Goal: Task Accomplishment & Management: Use online tool/utility

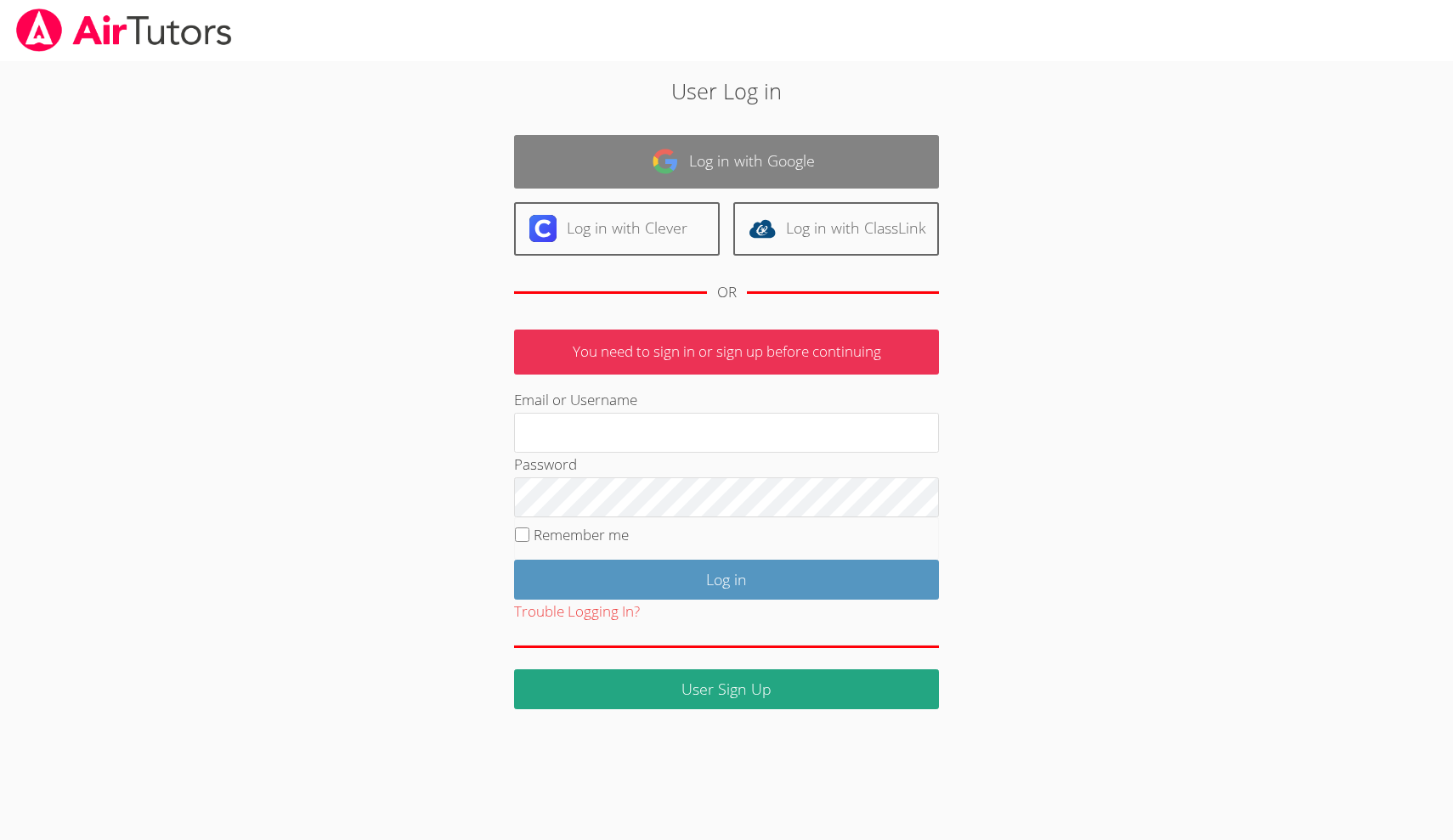
click at [671, 179] on link "Log in with Google" at bounding box center [726, 162] width 425 height 54
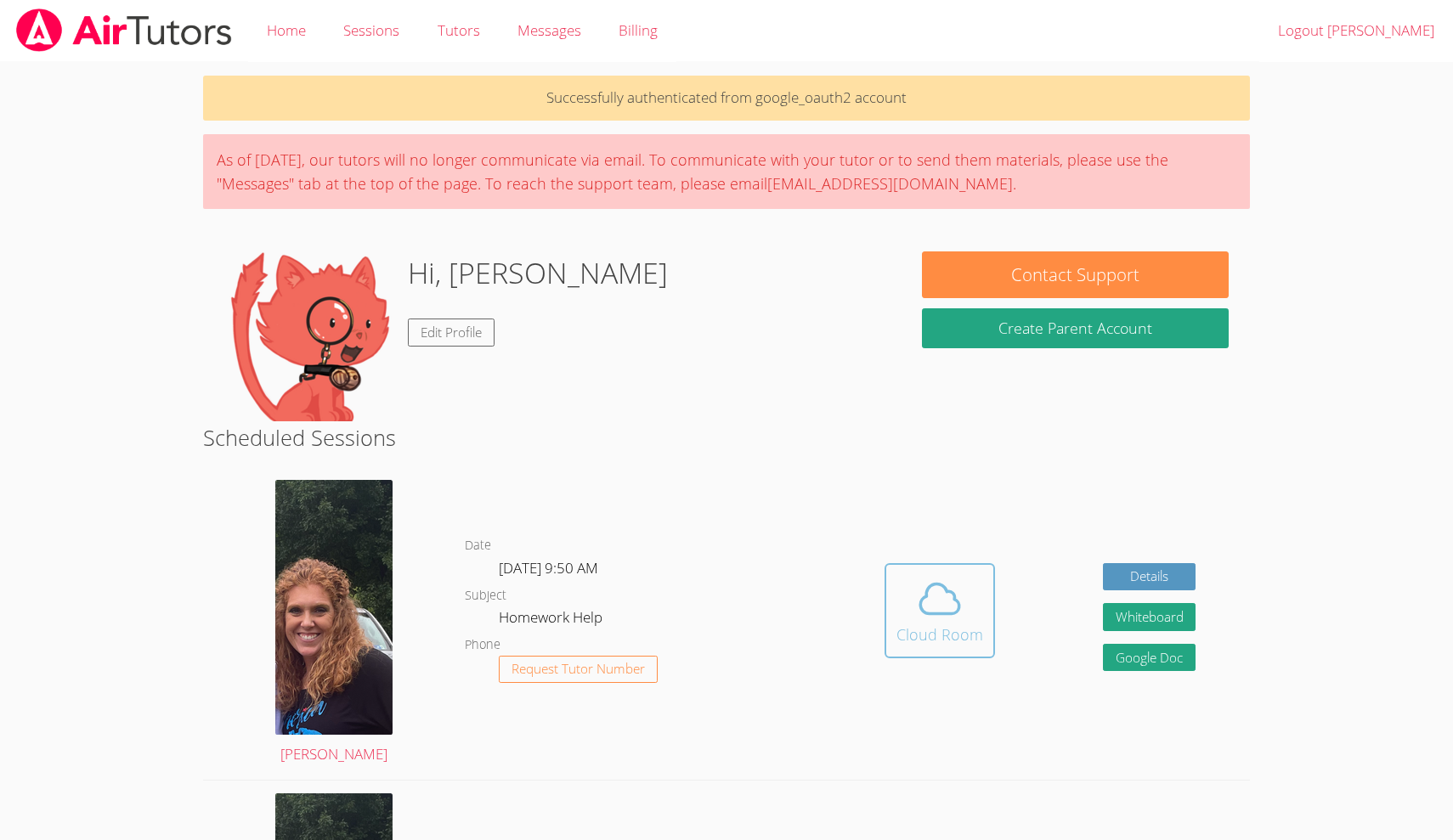
click at [979, 613] on span at bounding box center [940, 598] width 87 height 47
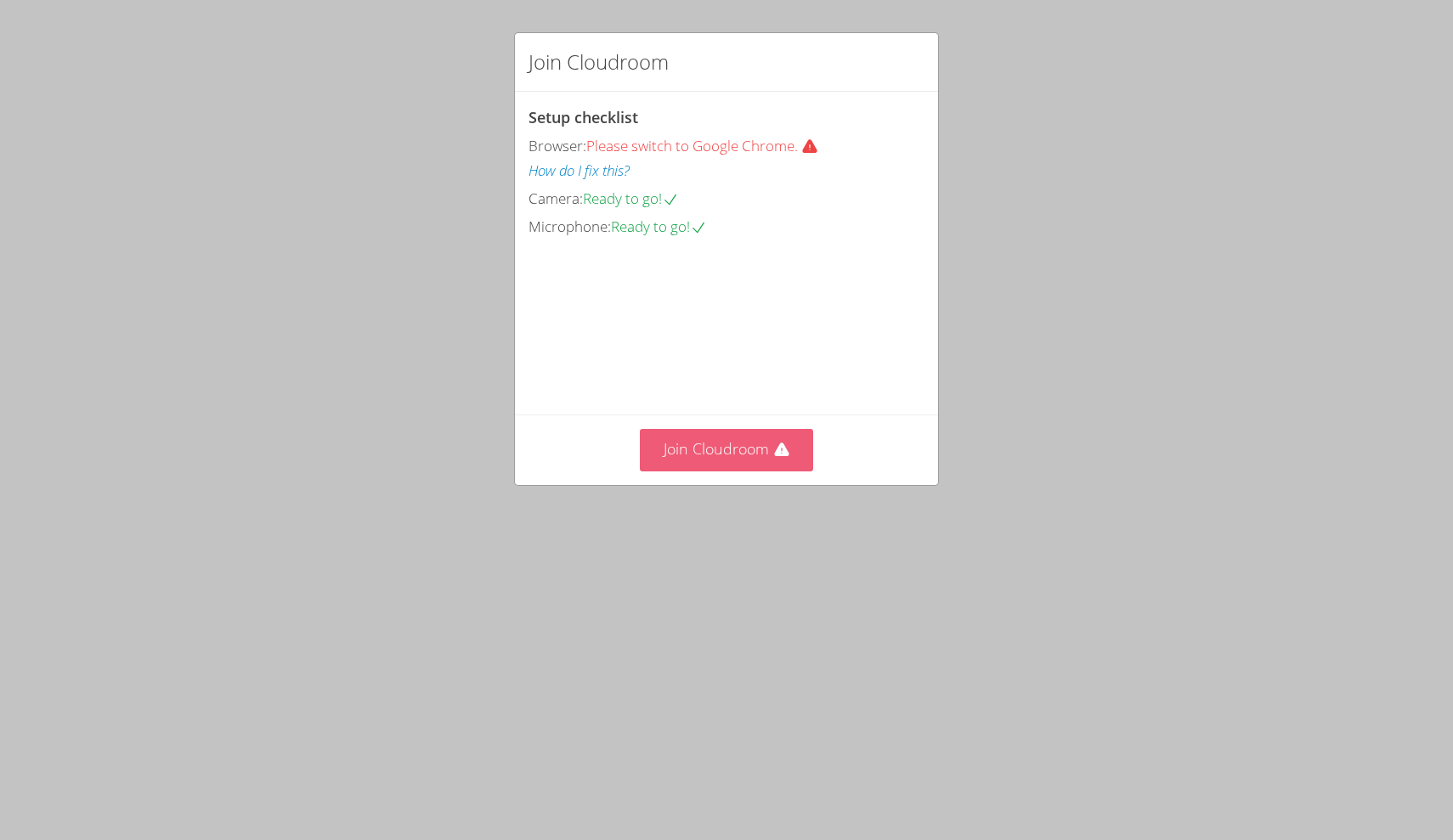
click at [786, 456] on icon at bounding box center [781, 449] width 14 height 13
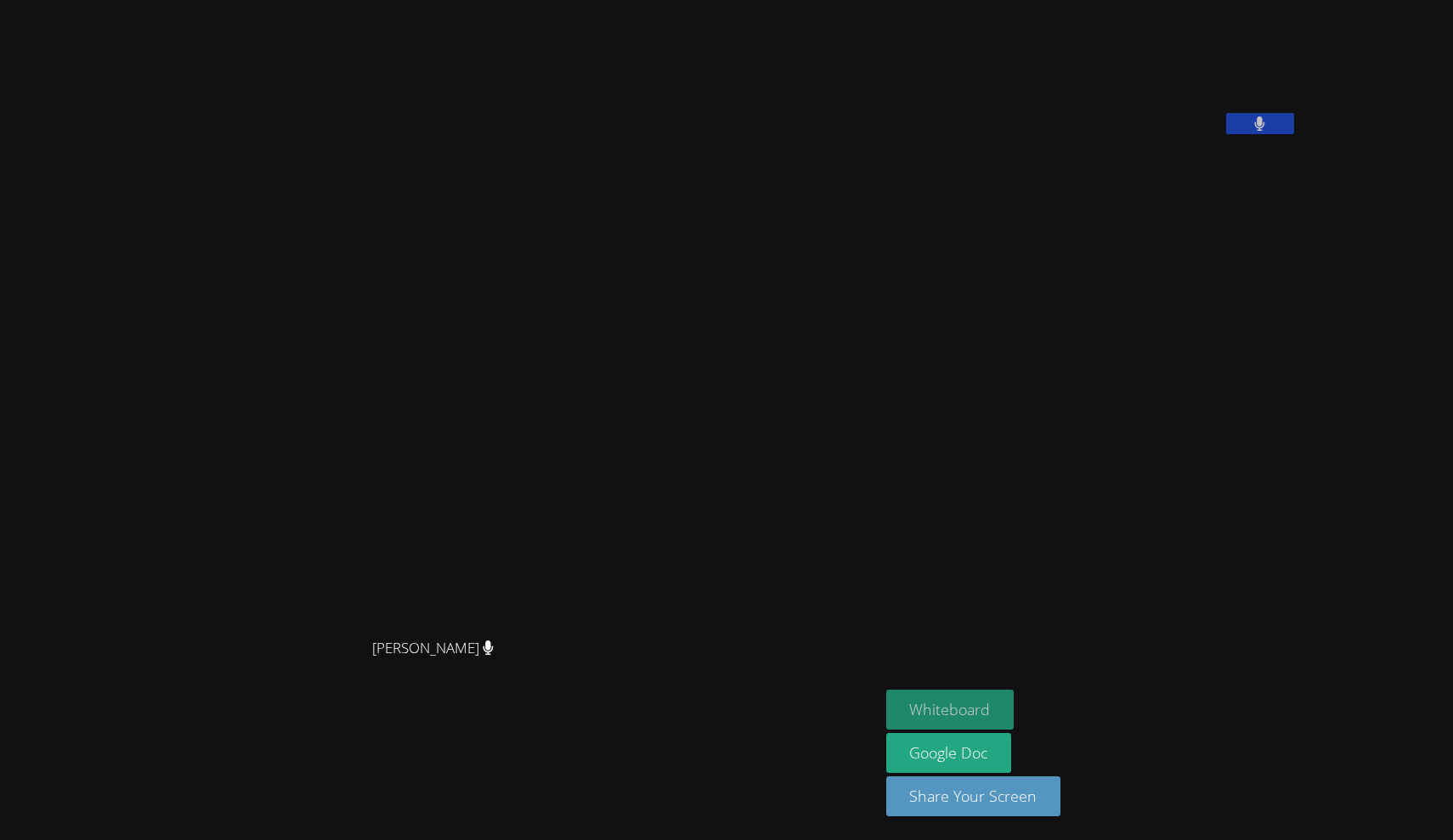
click at [886, 707] on button "Whiteboard" at bounding box center [950, 709] width 128 height 40
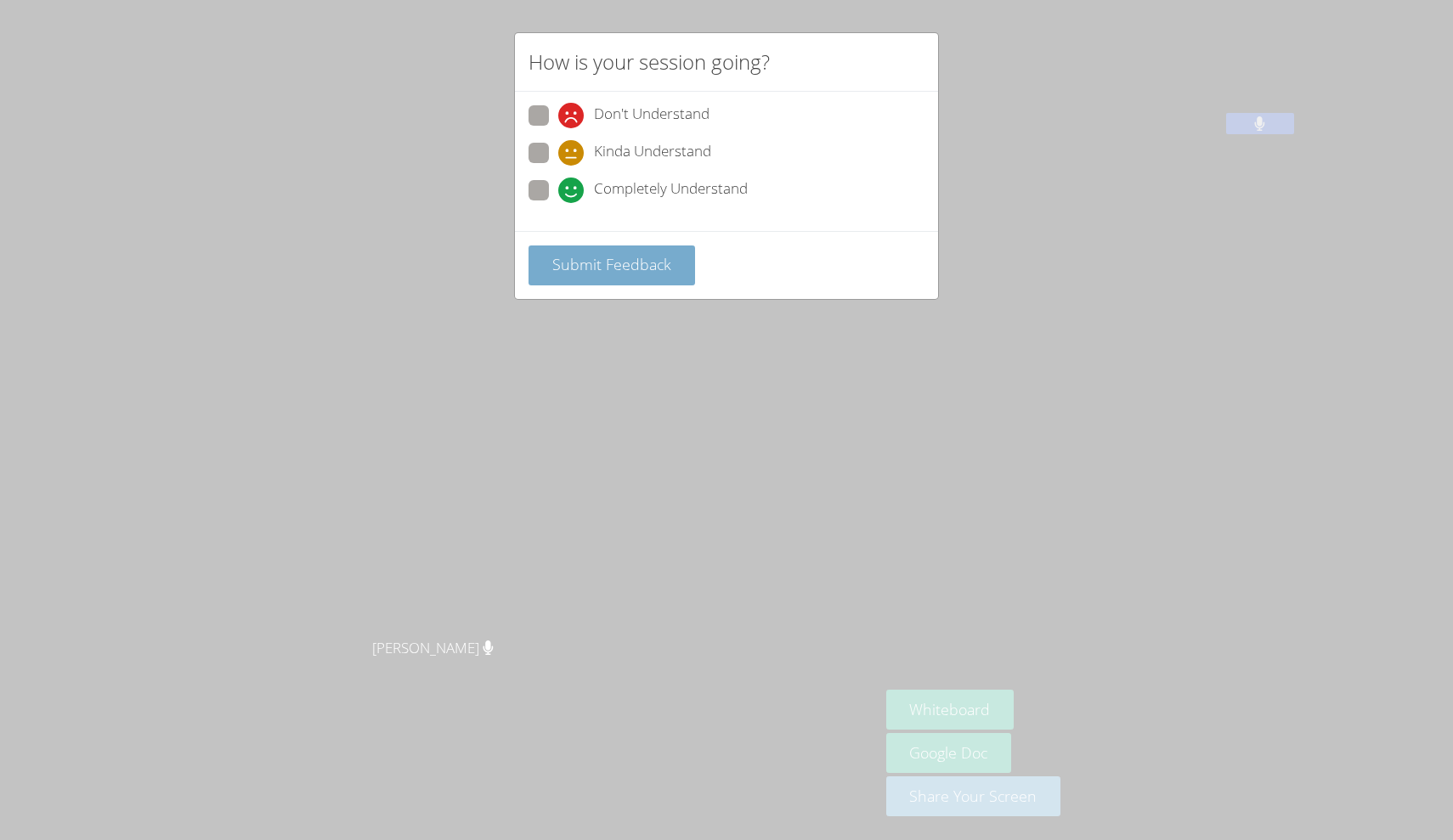
click at [663, 261] on span "Submit Feedback" at bounding box center [611, 264] width 119 height 21
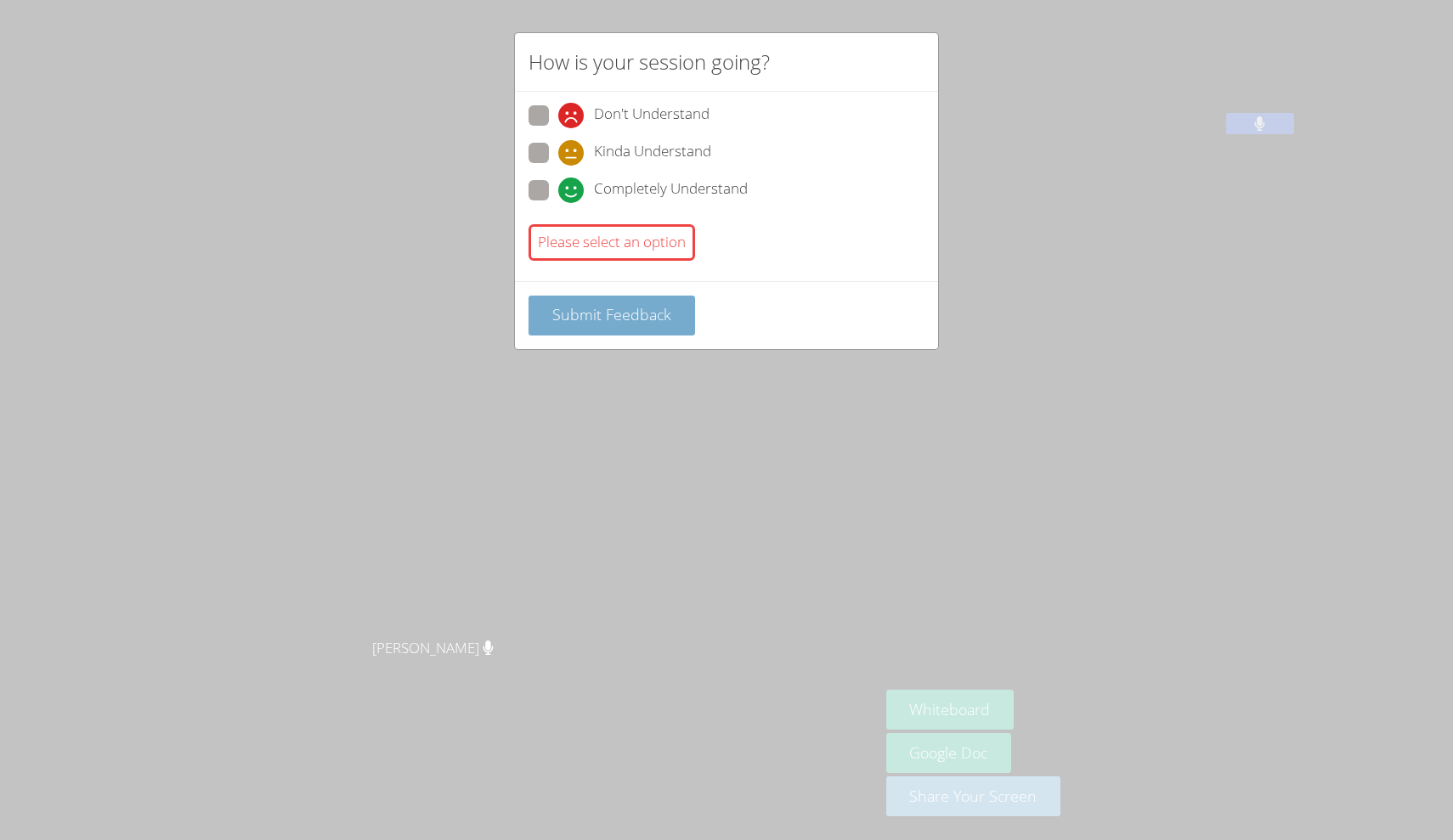
click at [649, 307] on span "Submit Feedback" at bounding box center [611, 314] width 119 height 21
click at [558, 203] on span at bounding box center [558, 203] width 0 height 0
click at [558, 190] on input "Completely Understand" at bounding box center [565, 187] width 14 height 14
radio input "true"
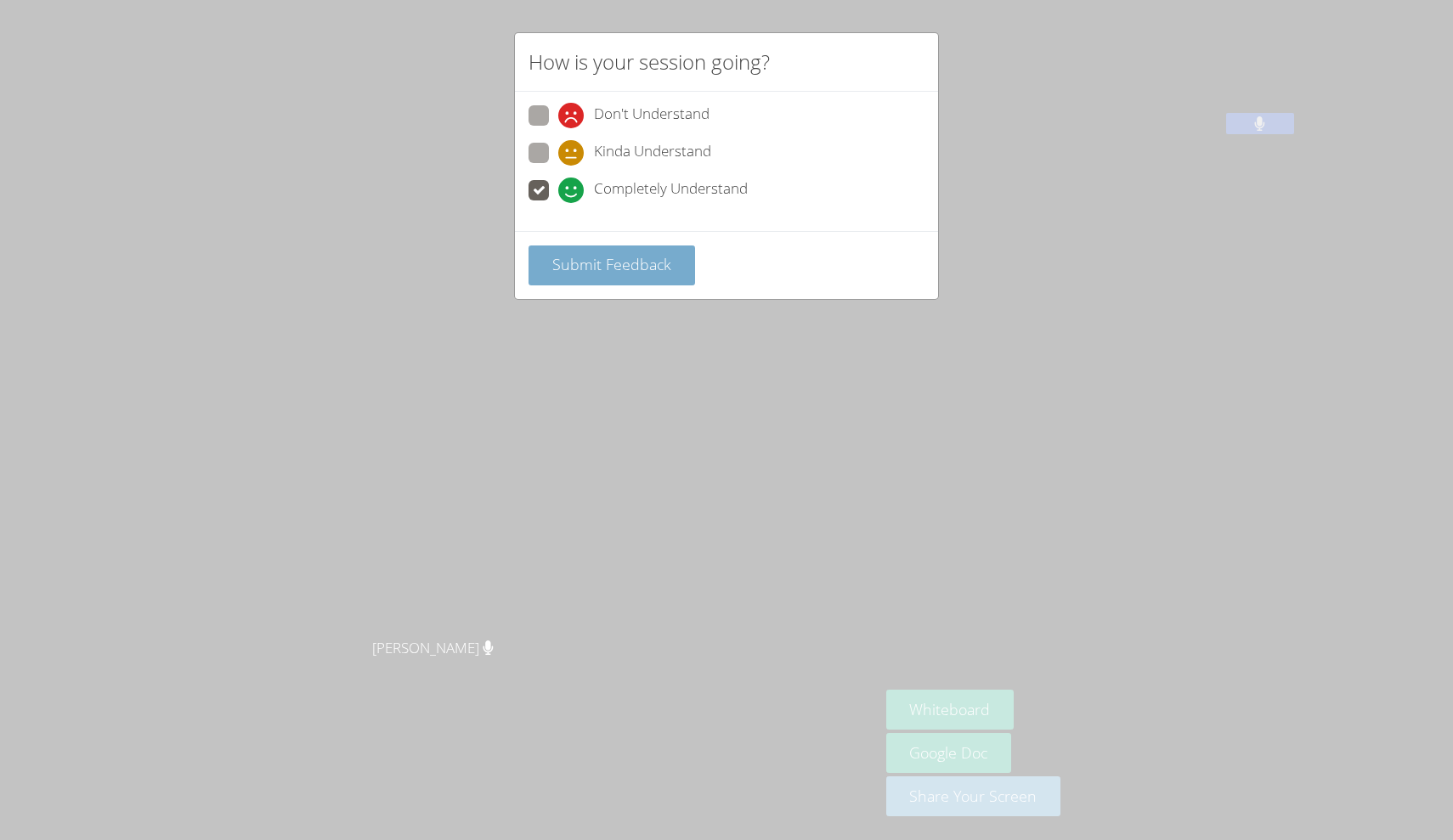
click at [577, 247] on button "Submit Feedback" at bounding box center [612, 265] width 167 height 40
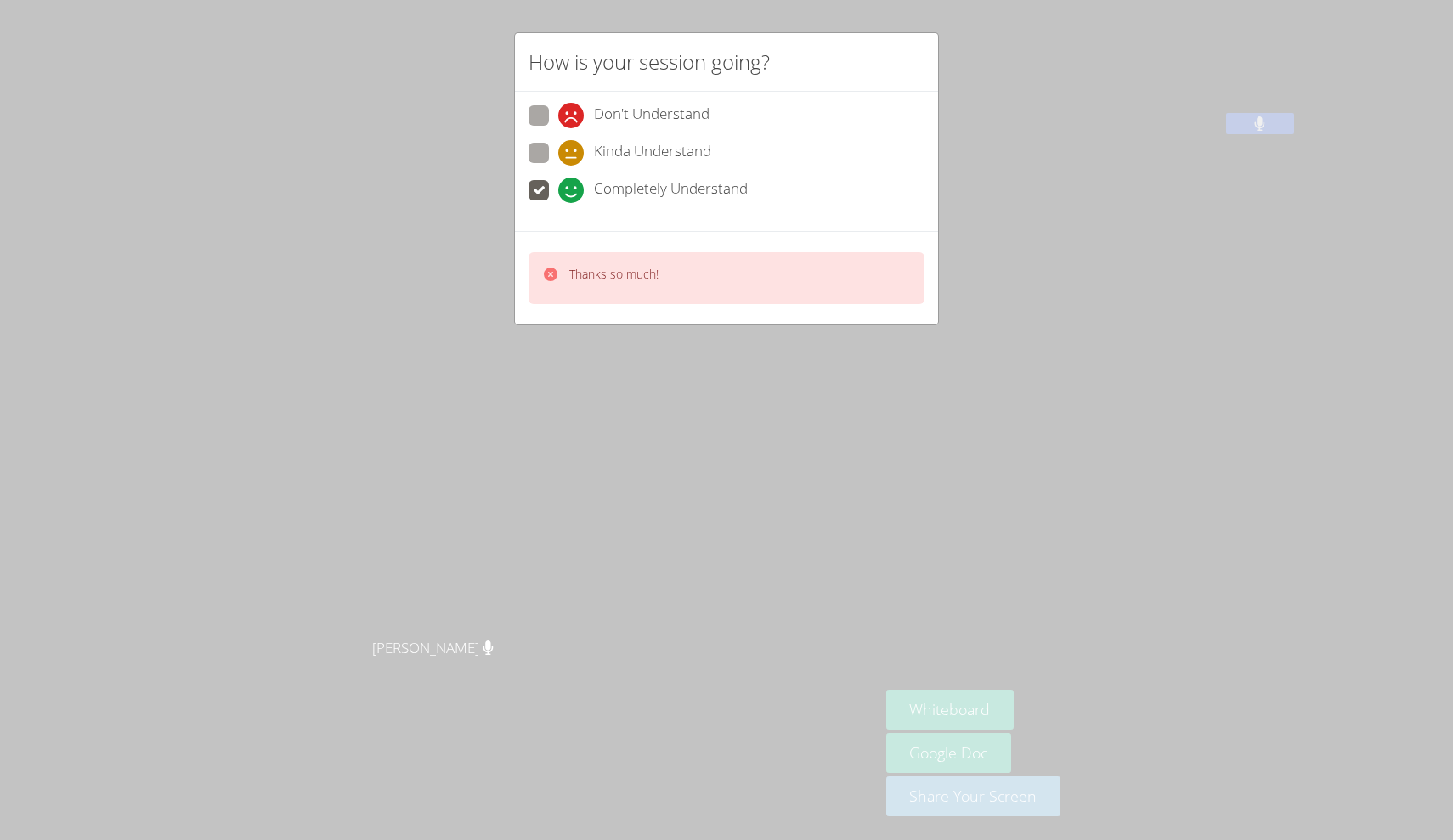
click at [803, 373] on div "How is your session going? Don't Understand Kinda Understand Completely Underst…" at bounding box center [726, 420] width 1453 height 840
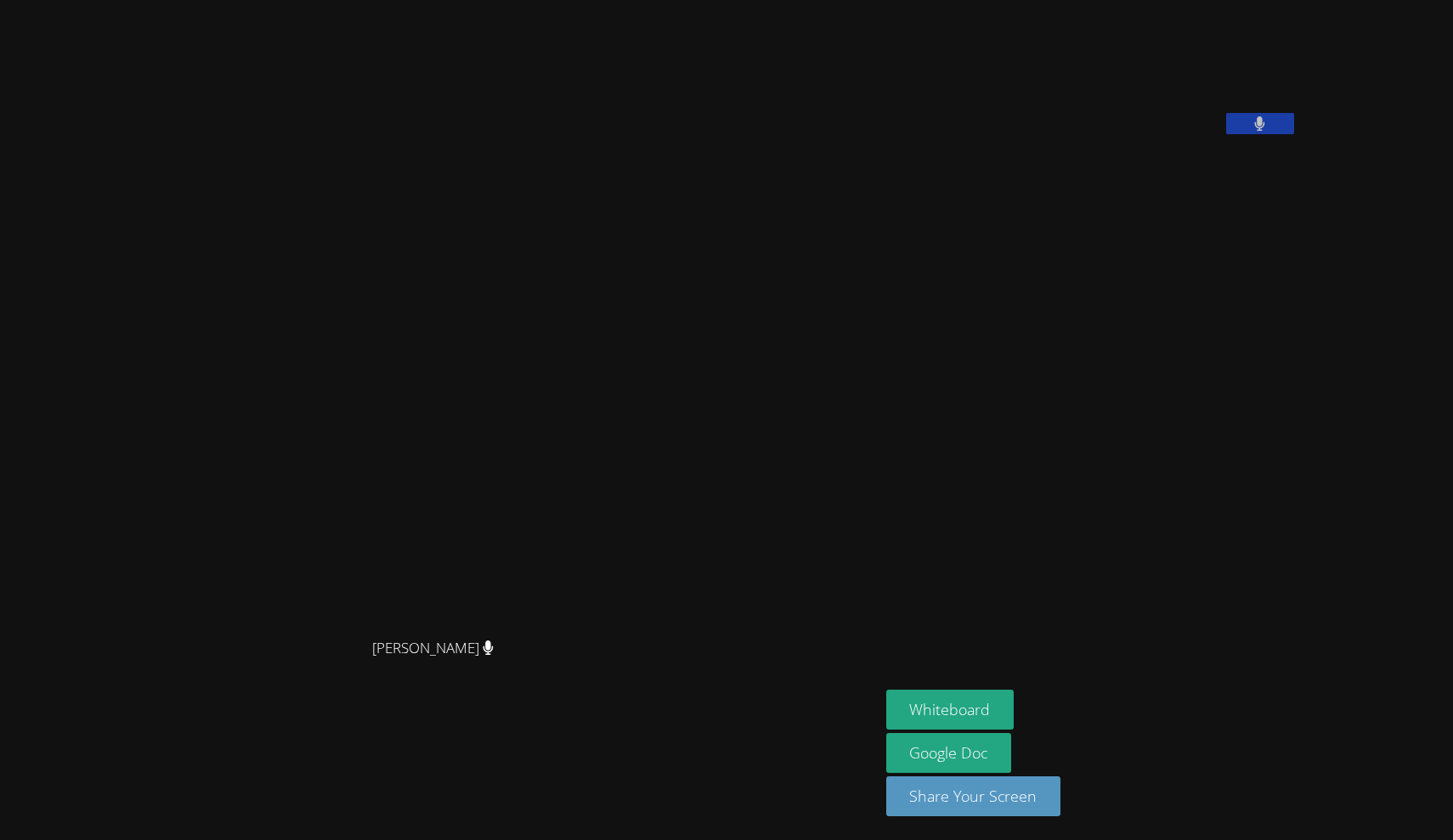
drag, startPoint x: 803, startPoint y: 373, endPoint x: 907, endPoint y: 373, distance: 104.0
click at [873, 373] on div "[PERSON_NAME]" at bounding box center [440, 385] width 865 height 486
